Goal: Transaction & Acquisition: Purchase product/service

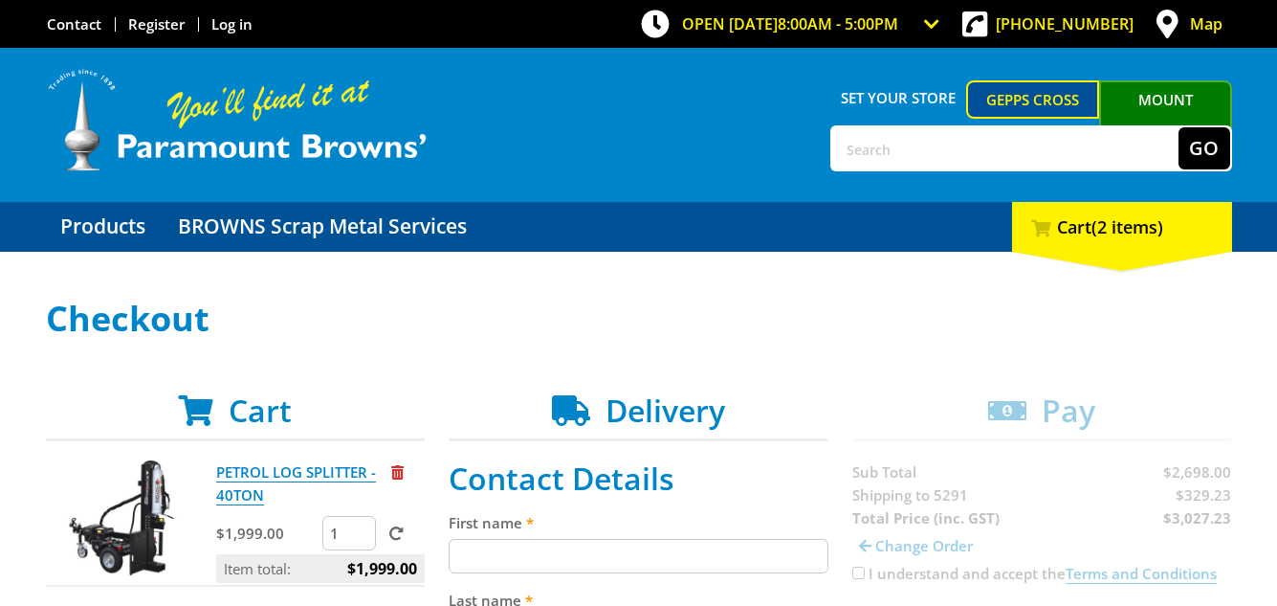
scroll to position [287, 0]
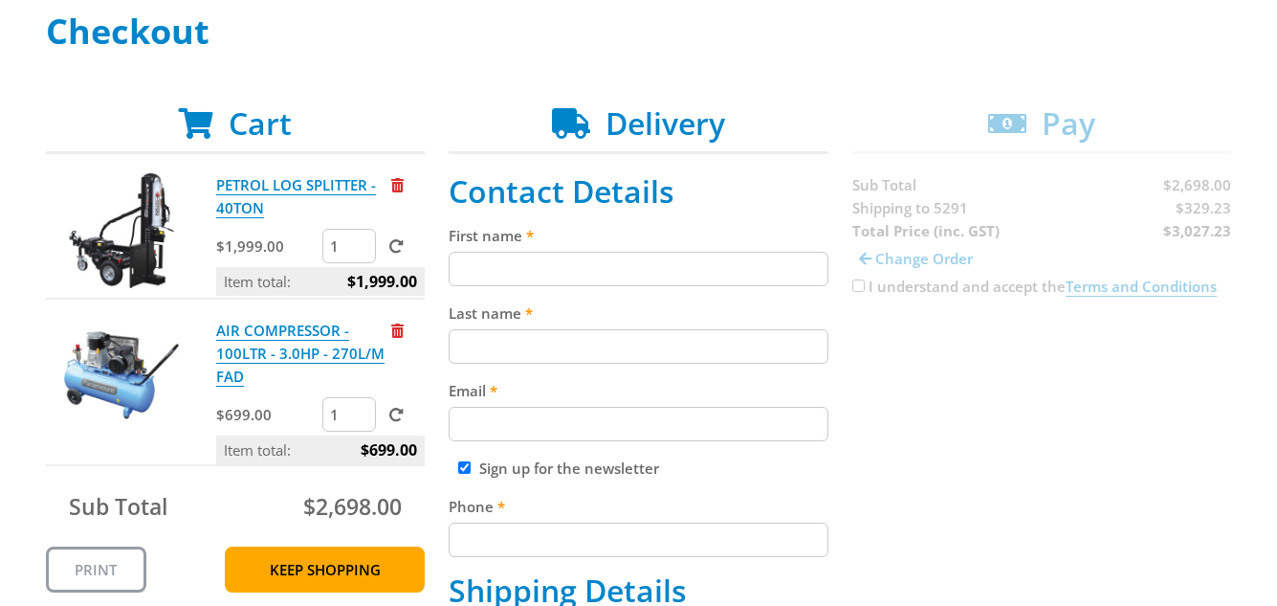
click at [597, 261] on input "First name" at bounding box center [639, 269] width 380 height 34
type input "[PERSON_NAME]"
click at [570, 342] on input "Last name" at bounding box center [639, 346] width 380 height 34
type input "[PERSON_NAME]"
click at [585, 417] on input "Email" at bounding box center [639, 424] width 380 height 34
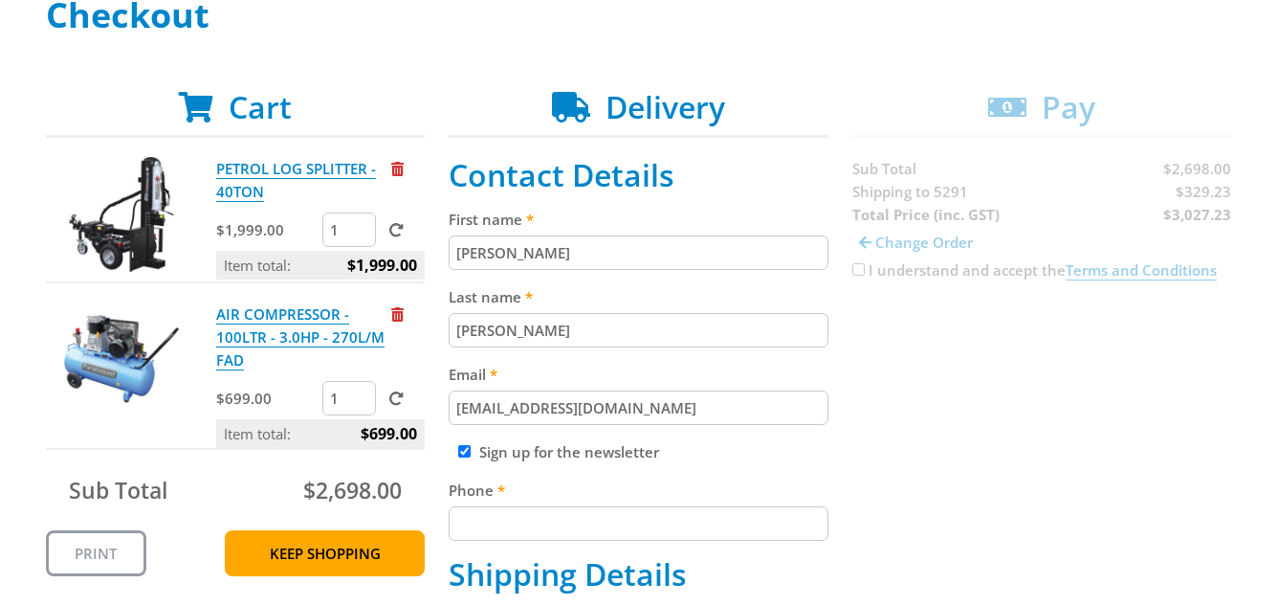
scroll to position [478, 0]
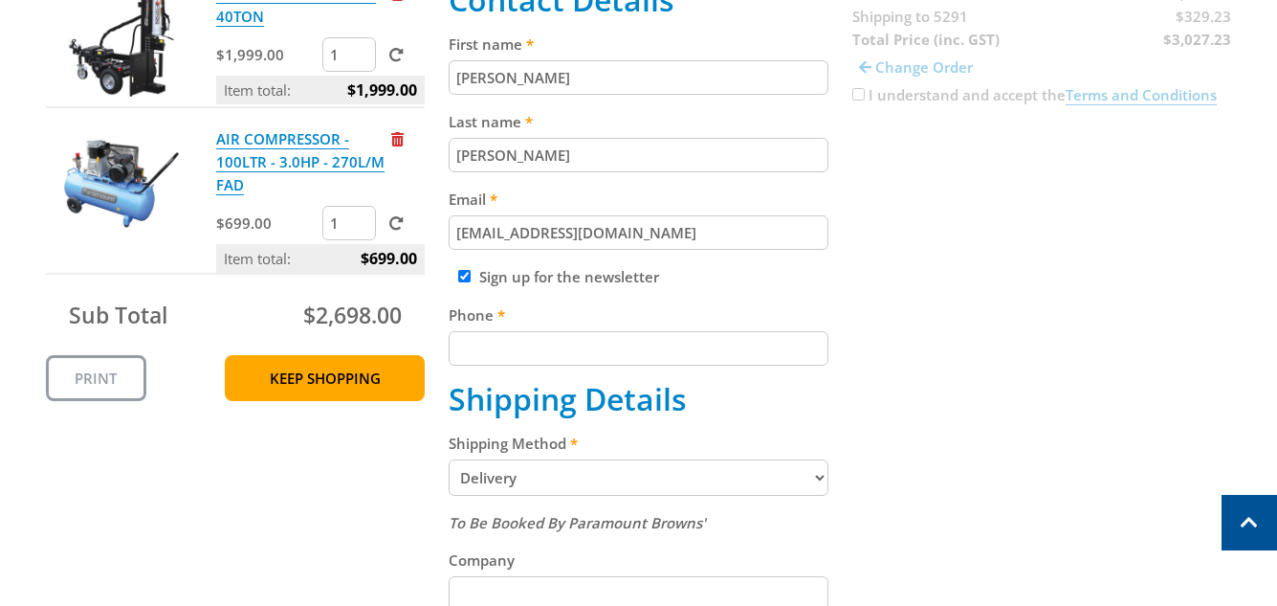
type input "[EMAIL_ADDRESS][DOMAIN_NAME]"
click at [596, 353] on input "Phone" at bounding box center [639, 348] width 380 height 34
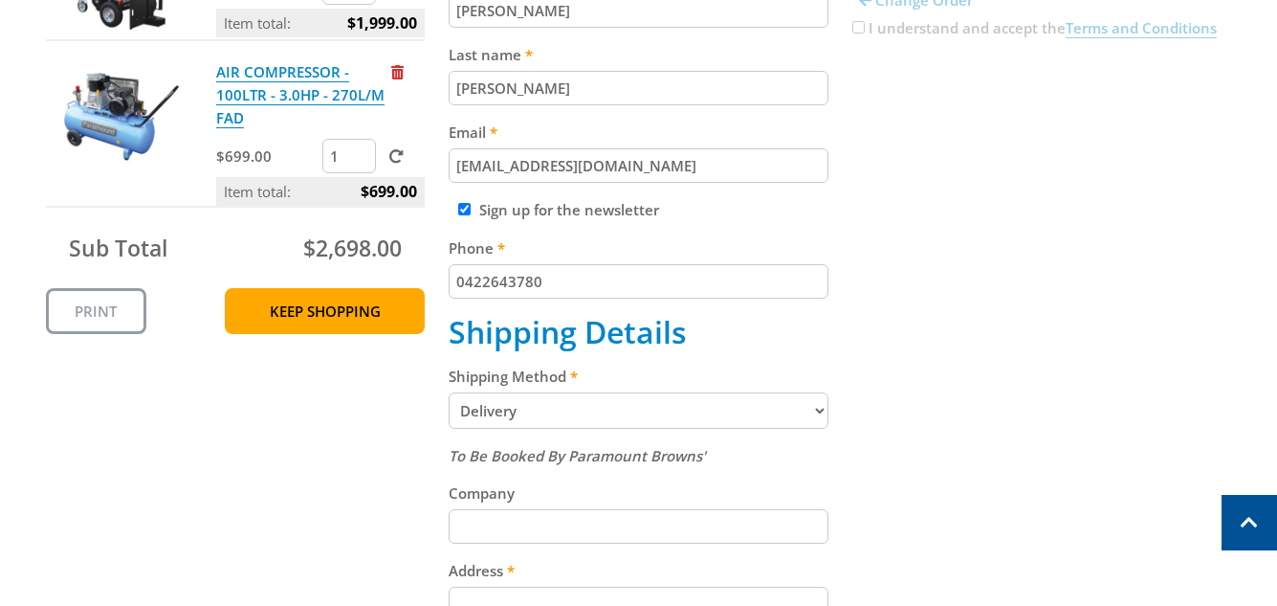
scroll to position [670, 0]
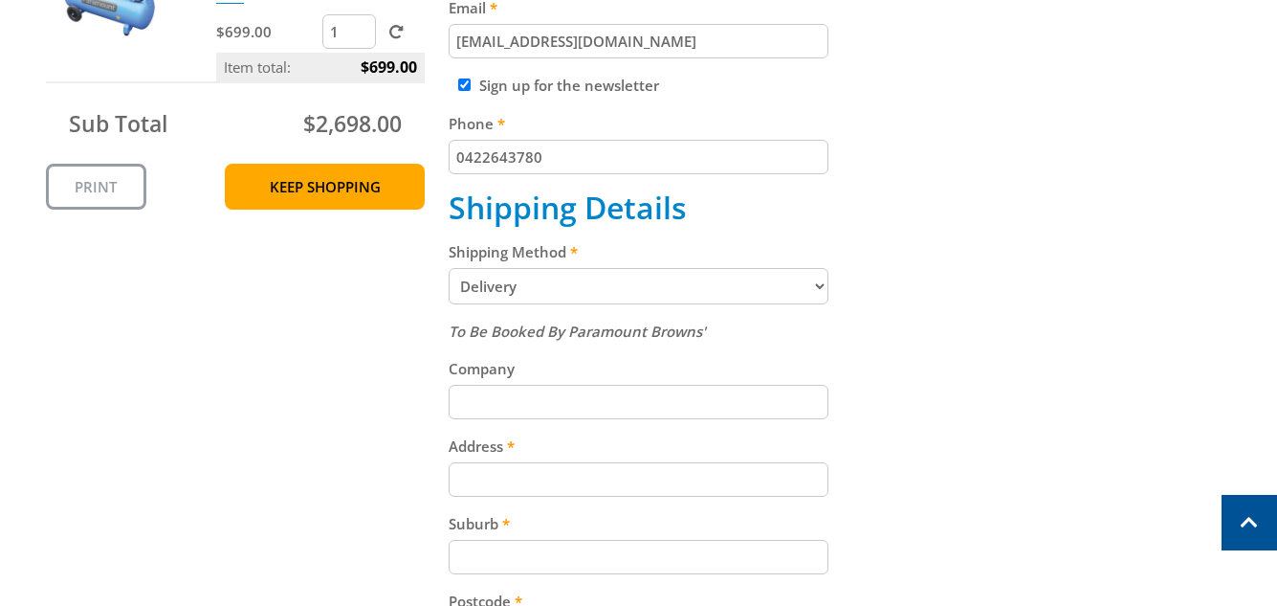
type input "0422643780"
click at [622, 389] on input "Company" at bounding box center [639, 402] width 380 height 34
type input "JG Engineering and Balancing"
click at [603, 471] on input "Address" at bounding box center [639, 479] width 380 height 34
type input "[STREET_ADDRESS][PERSON_NAME]"
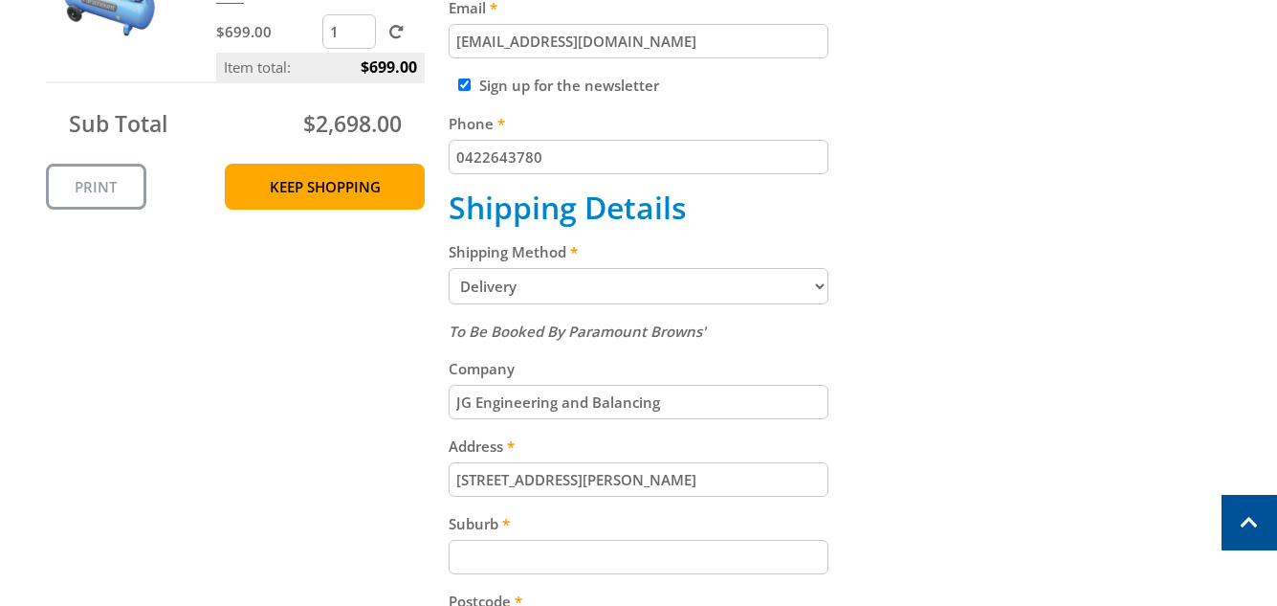
click at [621, 555] on input "Suburb" at bounding box center [639, 557] width 380 height 34
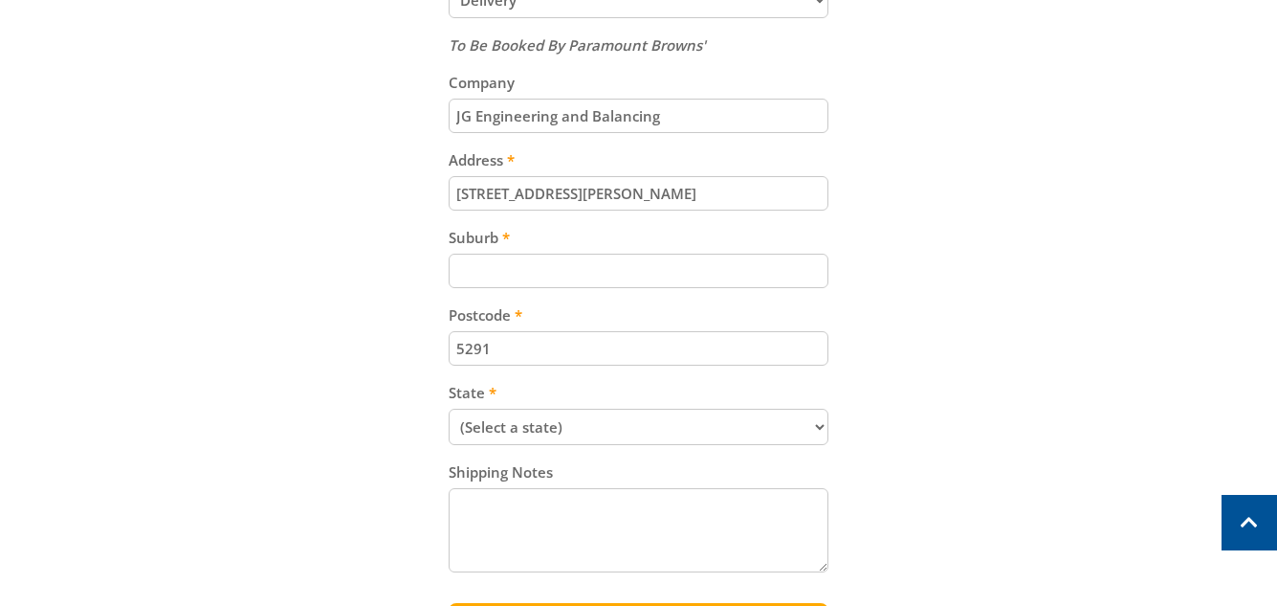
scroll to position [957, 0]
type input "[PERSON_NAME]"
click at [579, 349] on input "5291" at bounding box center [639, 347] width 380 height 34
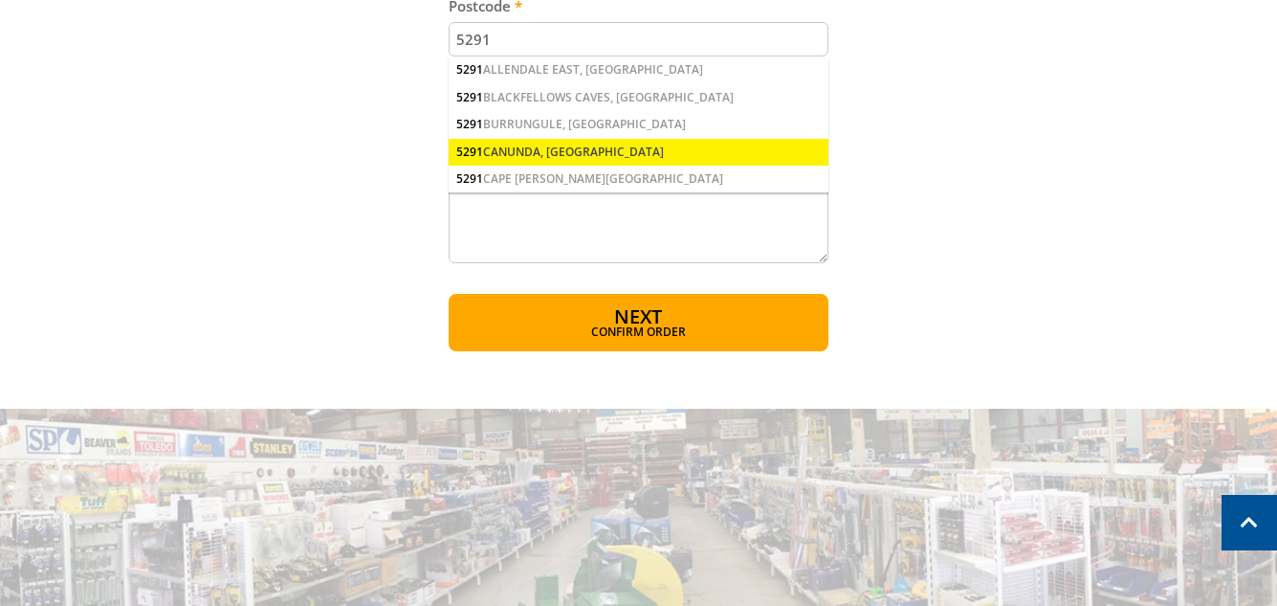
scroll to position [1148, 0]
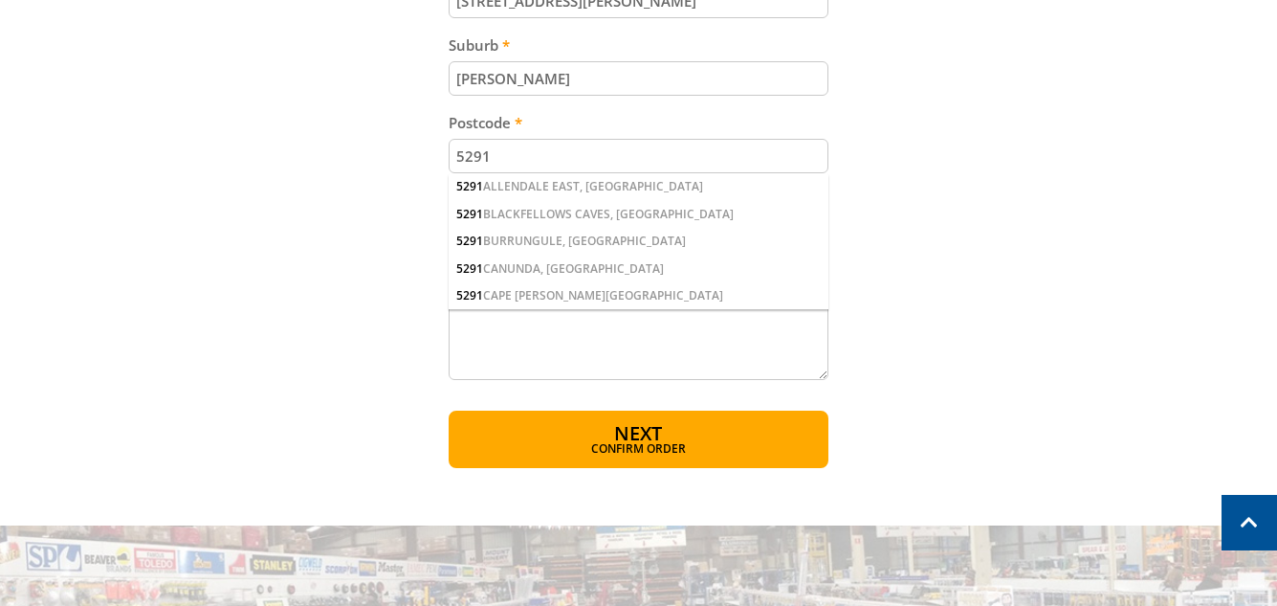
click at [749, 365] on textarea "Shipping Notes" at bounding box center [639, 338] width 380 height 84
click at [525, 149] on input "5291" at bounding box center [639, 156] width 380 height 34
click at [504, 83] on input "[PERSON_NAME]" at bounding box center [639, 78] width 380 height 34
drag, startPoint x: 524, startPoint y: 151, endPoint x: 315, endPoint y: 140, distance: 209.8
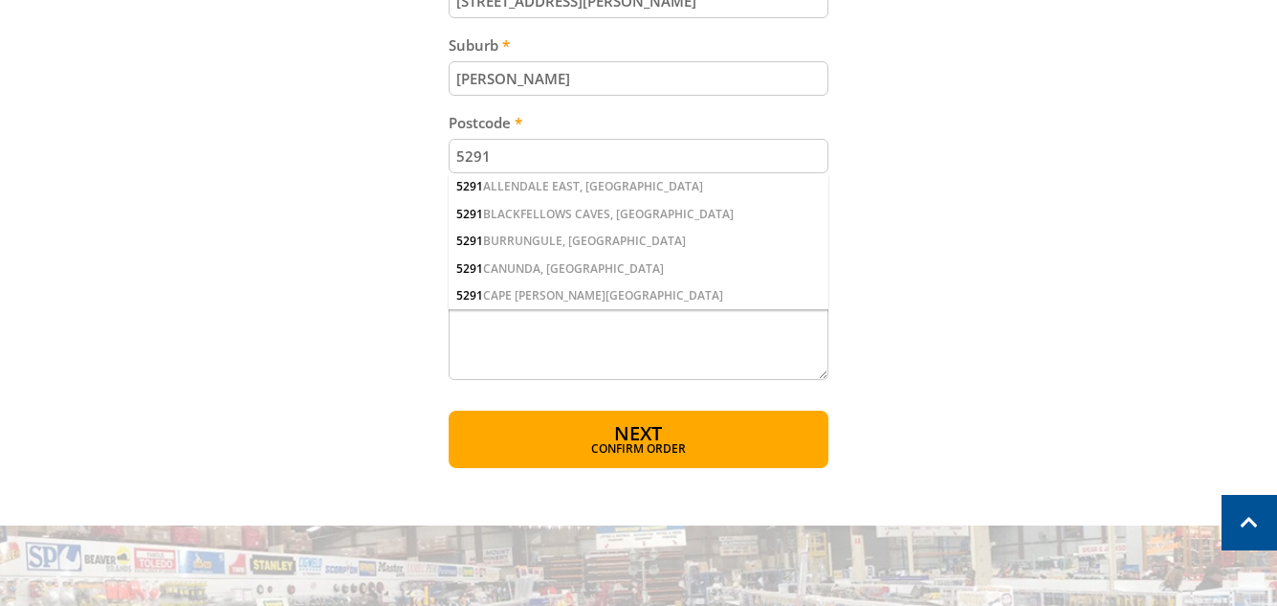
type input "5291"
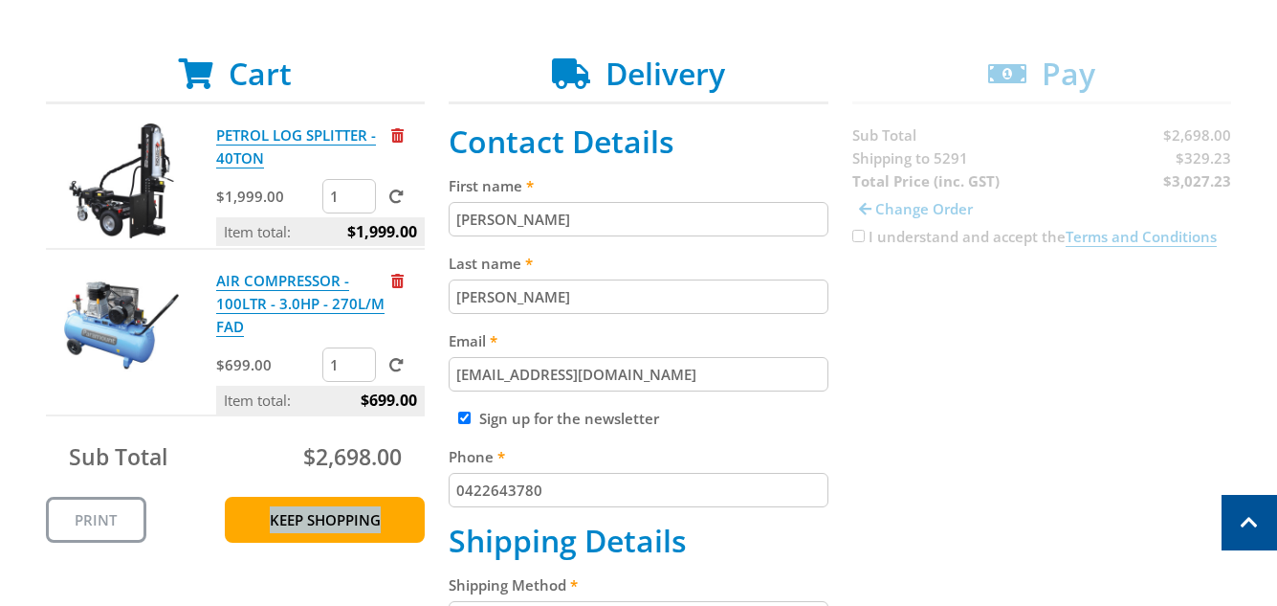
scroll to position [287, 0]
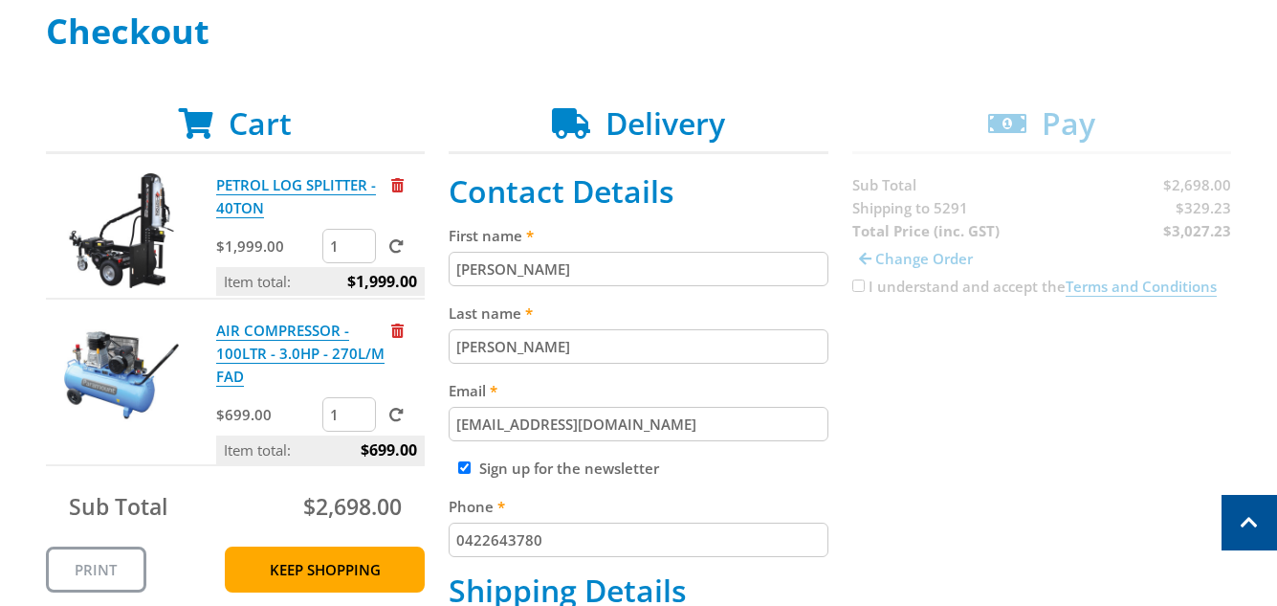
click at [579, 267] on input "[PERSON_NAME]" at bounding box center [639, 269] width 380 height 34
type input "[PERSON_NAME]"
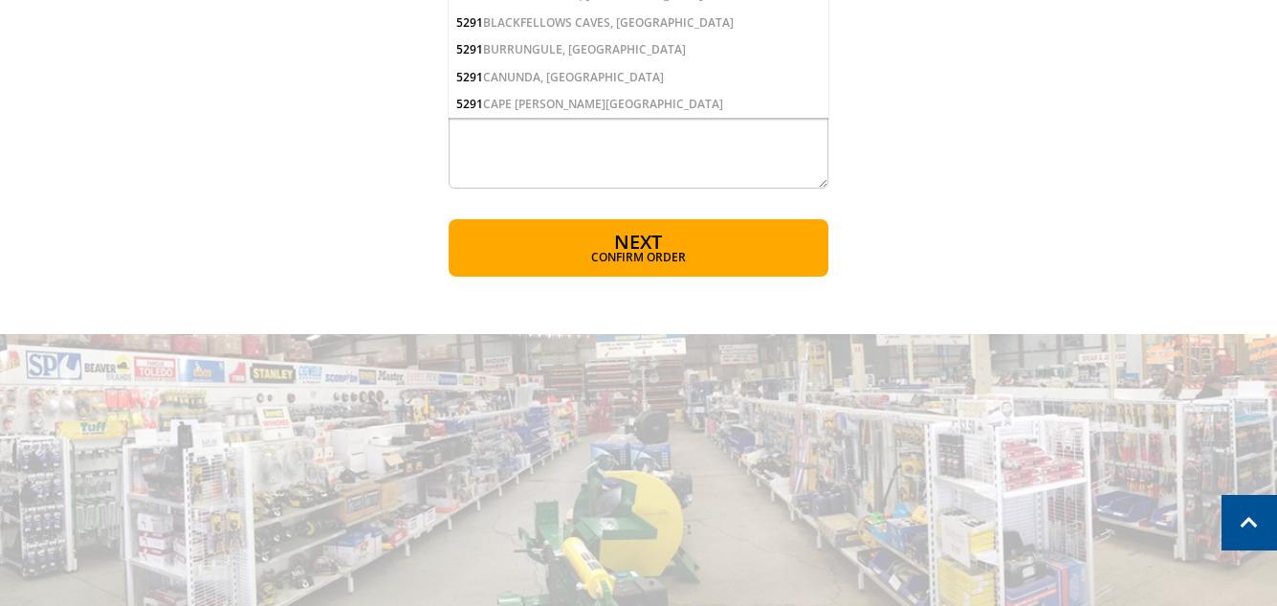
scroll to position [1244, 0]
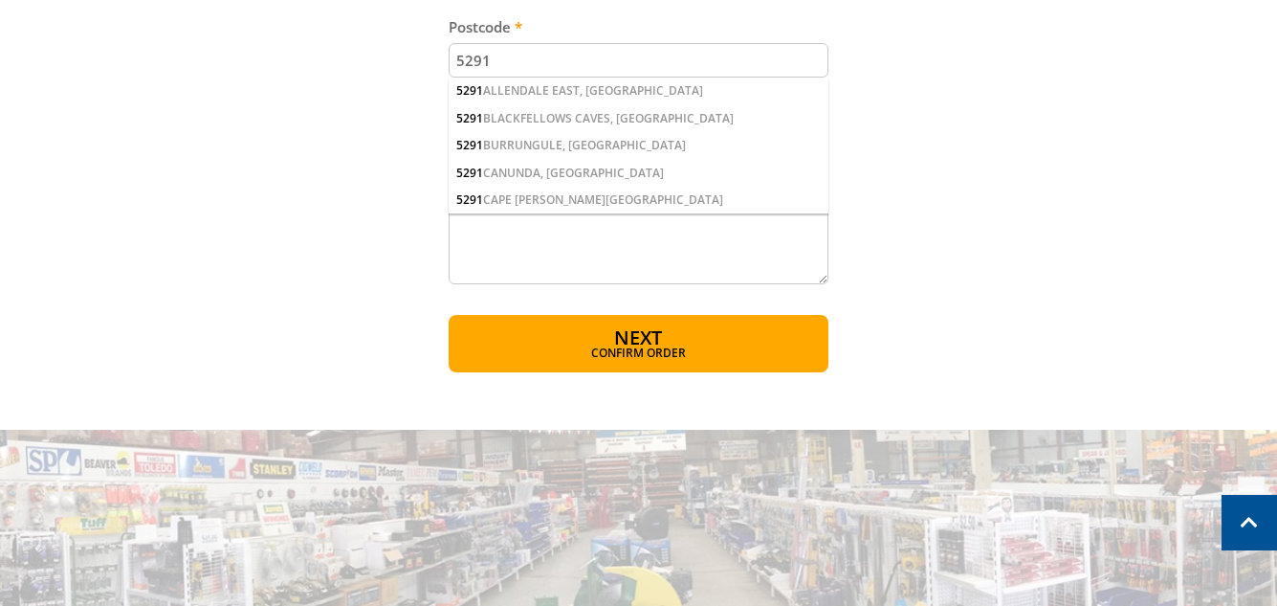
click at [585, 70] on input "5291" at bounding box center [639, 60] width 380 height 34
type input "5"
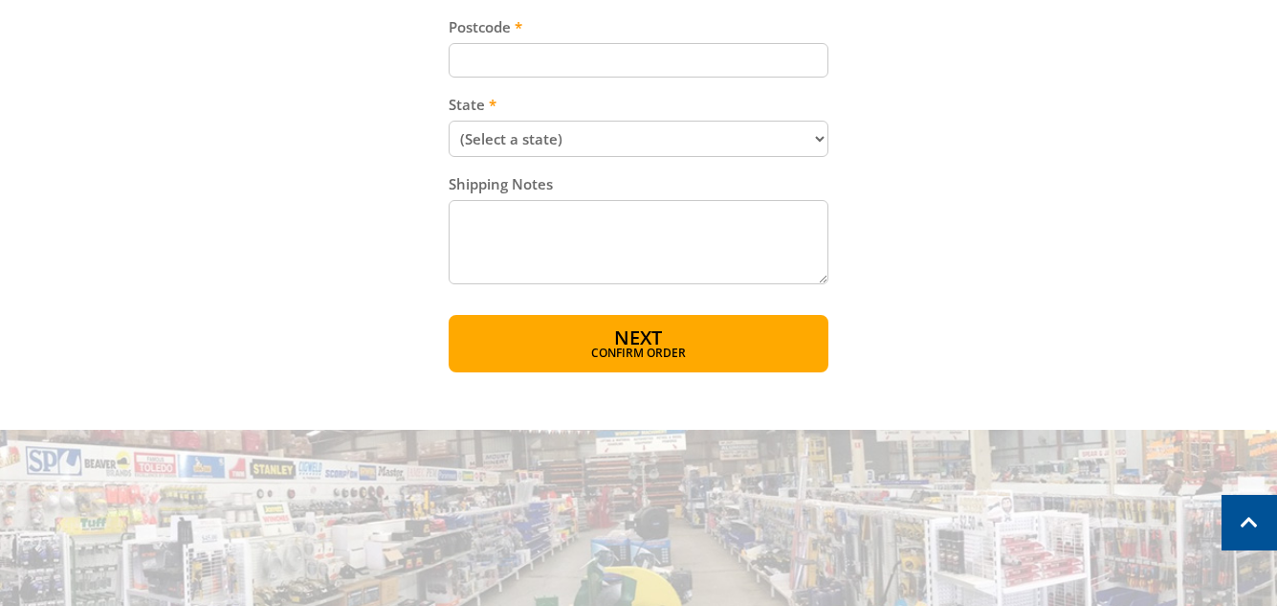
click at [592, 136] on select "(Select a state) [GEOGRAPHIC_DATA] [GEOGRAPHIC_DATA] [GEOGRAPHIC_DATA] [GEOGRAP…" at bounding box center [639, 139] width 380 height 36
select select "SA"
click at [449, 121] on select "(Select a state) [GEOGRAPHIC_DATA] [GEOGRAPHIC_DATA] [GEOGRAPHIC_DATA] [GEOGRAP…" at bounding box center [639, 139] width 380 height 36
click at [560, 65] on input "Postcode" at bounding box center [639, 60] width 380 height 34
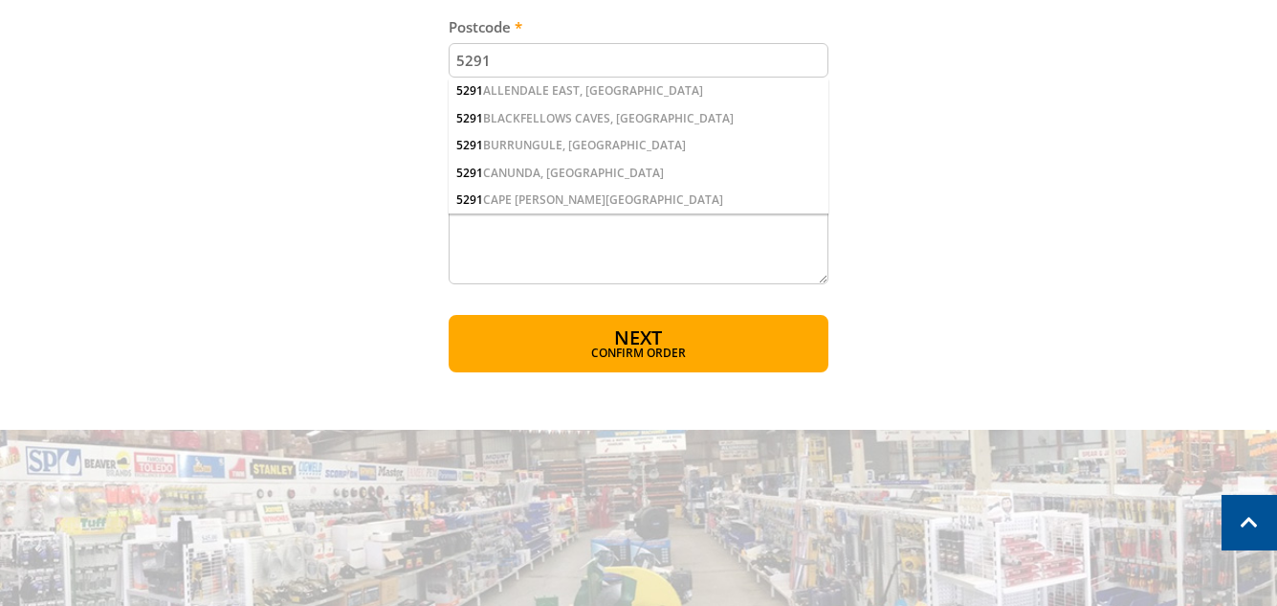
type input "5291"
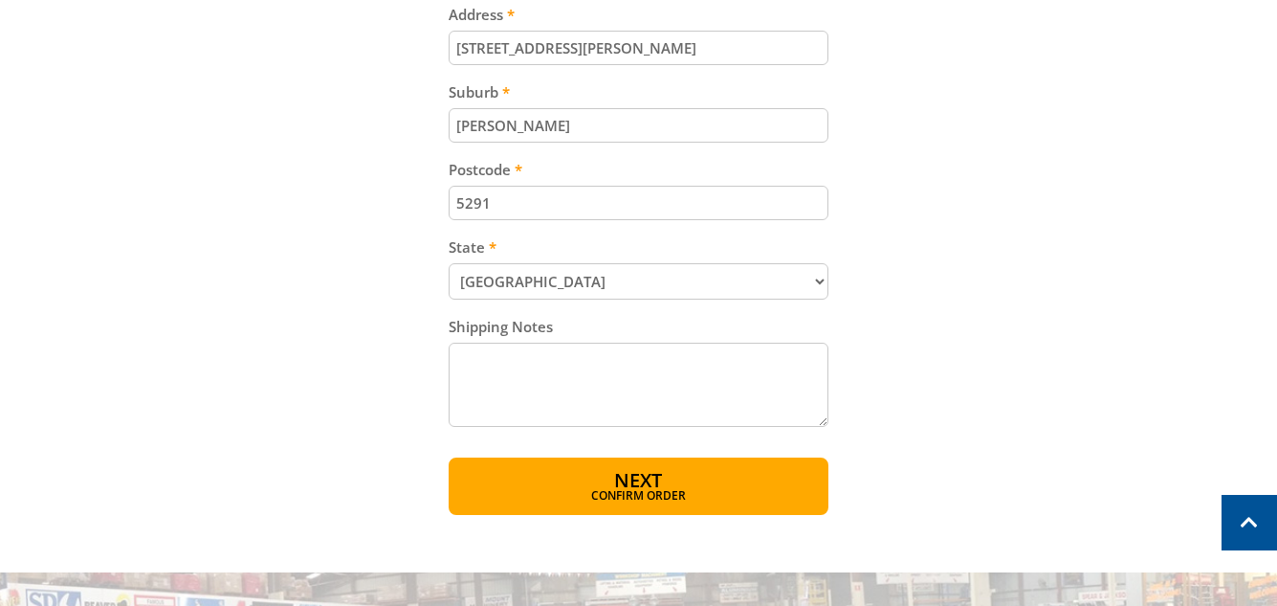
scroll to position [1148, 0]
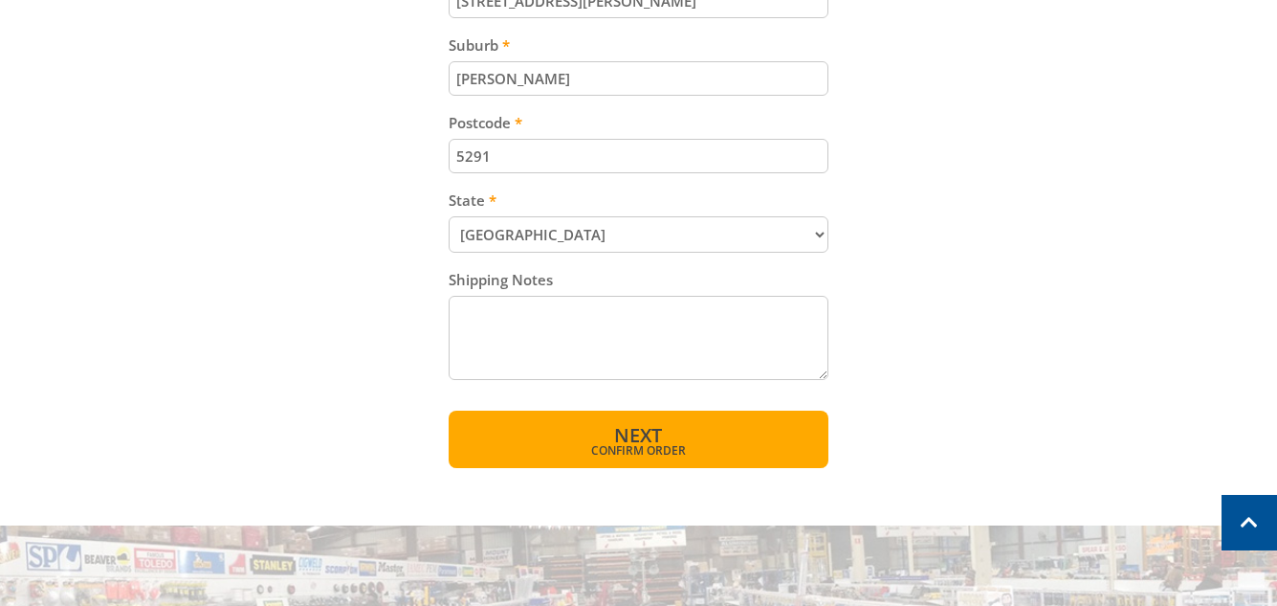
click at [646, 428] on span "Next" at bounding box center [638, 435] width 48 height 26
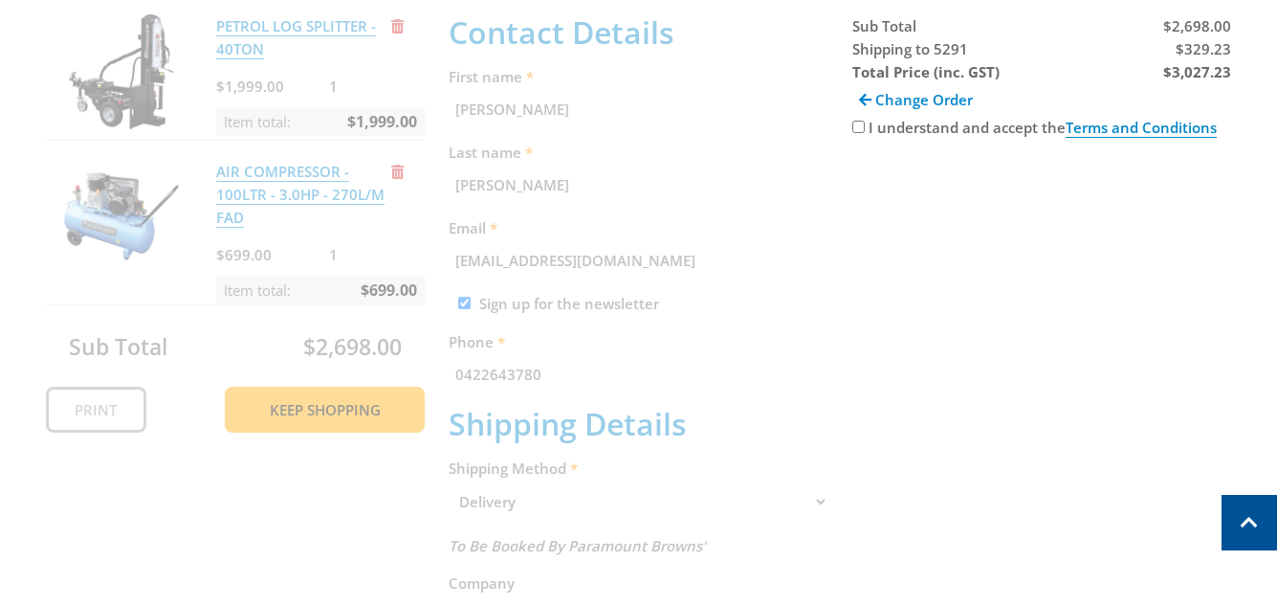
scroll to position [392, 0]
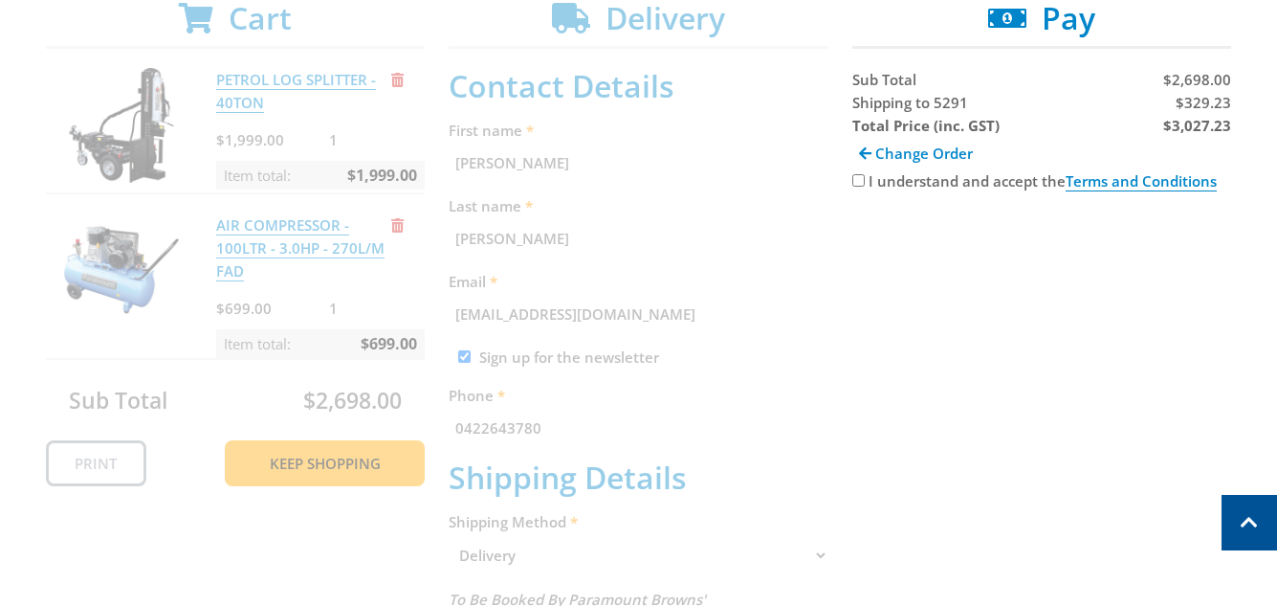
click at [859, 180] on input "I understand and accept the Terms and Conditions" at bounding box center [858, 180] width 12 height 12
checkbox input "true"
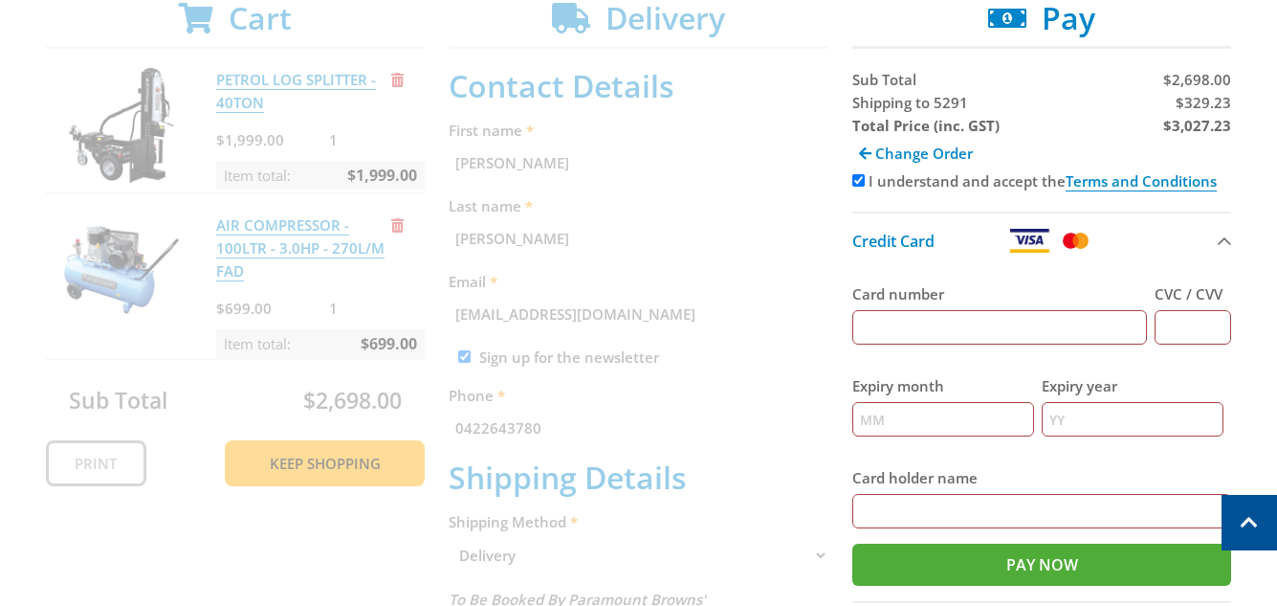
click at [977, 330] on input "Card number" at bounding box center [1000, 327] width 296 height 34
type input "[CREDIT_CARD_NUMBER]"
click at [1210, 332] on input "CVC / CVV" at bounding box center [1193, 327] width 77 height 34
type input "538"
click at [991, 407] on input "Expiry month" at bounding box center [943, 419] width 182 height 34
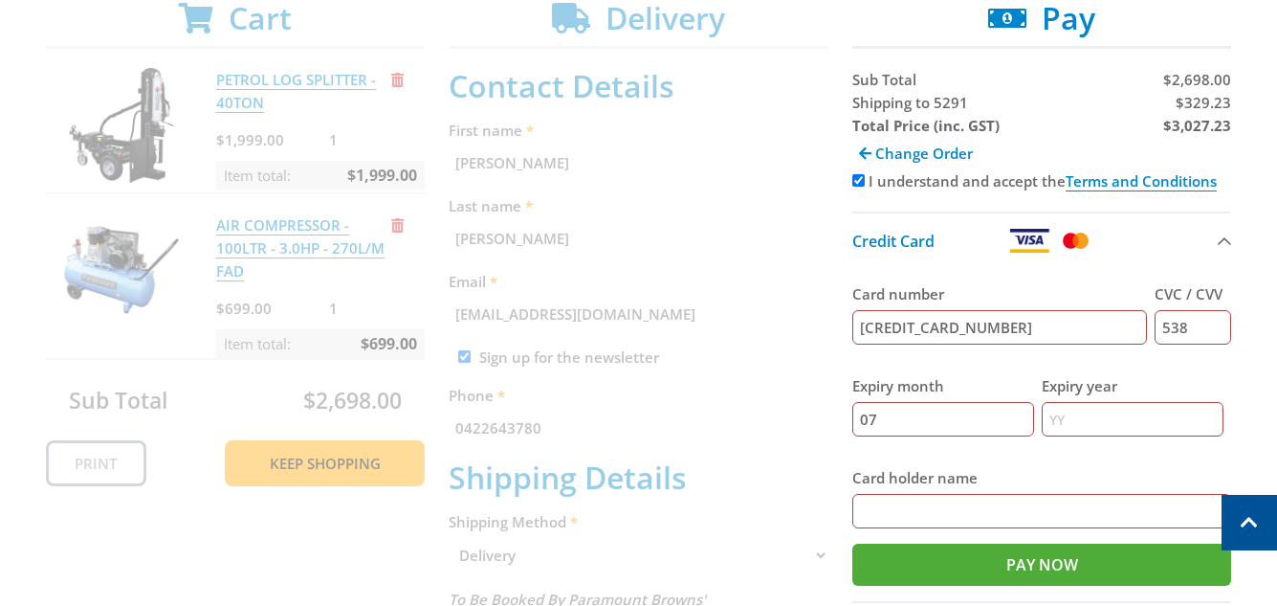
type input "07"
click at [1087, 410] on input "Expiry year" at bounding box center [1133, 419] width 182 height 34
type input "28"
click at [1070, 509] on input "Card holder name" at bounding box center [1042, 511] width 380 height 34
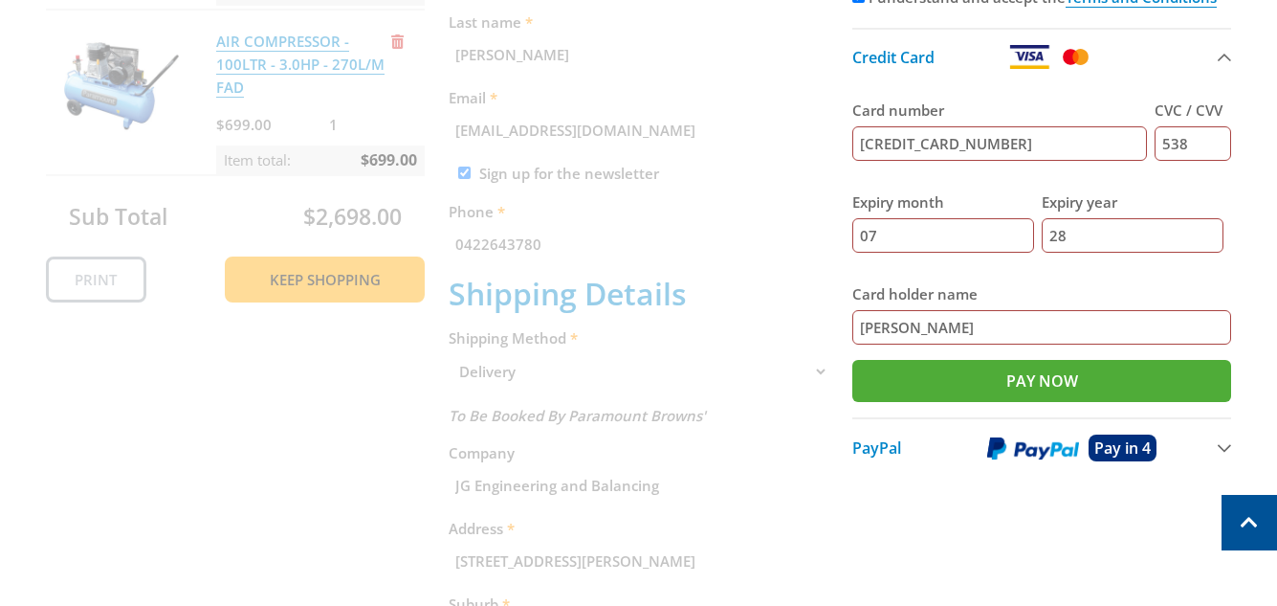
scroll to position [584, 0]
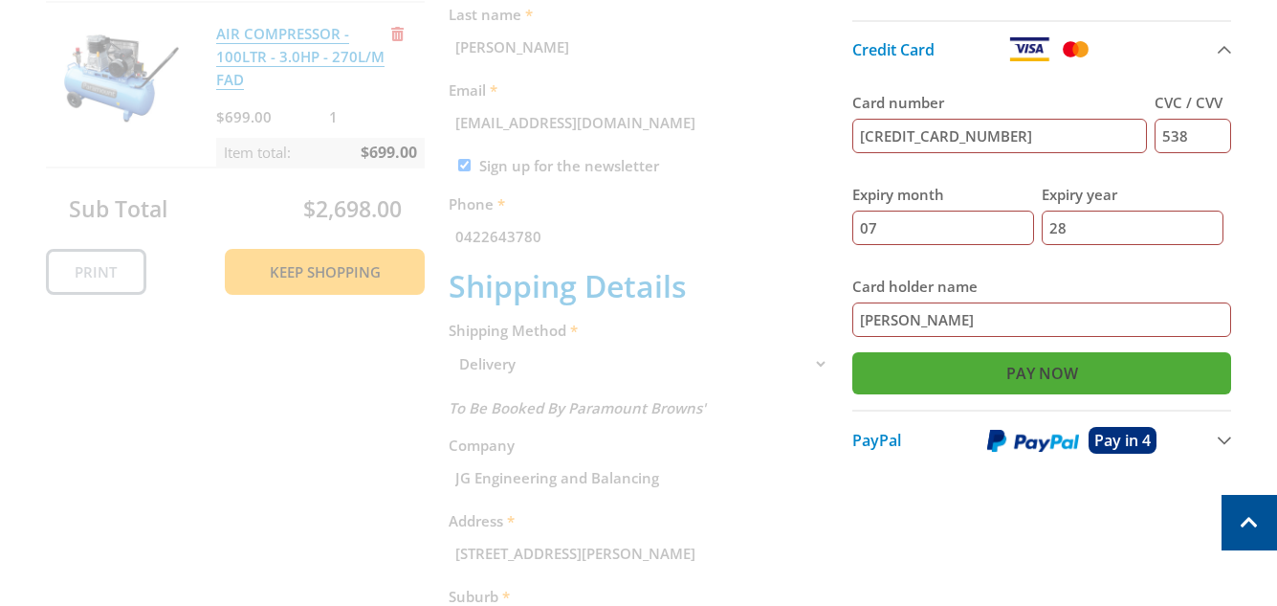
type input "[PERSON_NAME]"
click at [1021, 373] on input "Pay Now" at bounding box center [1042, 373] width 380 height 42
type input "Paying..."
